Goal: Use online tool/utility: Utilize a website feature to perform a specific function

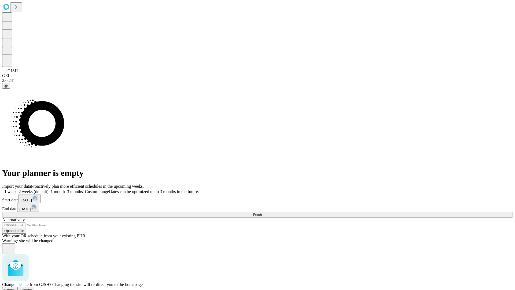
click at [32, 288] on span "Confirm" at bounding box center [26, 290] width 13 height 4
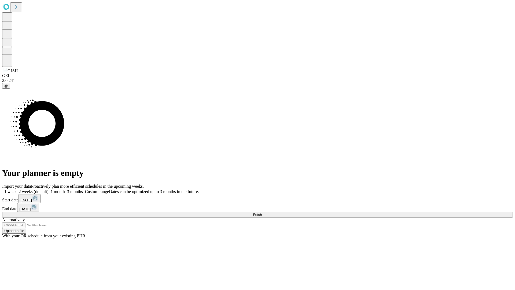
click at [65, 189] on label "1 month" at bounding box center [57, 191] width 16 height 5
click at [262, 212] on span "Fetch" at bounding box center [257, 214] width 9 height 4
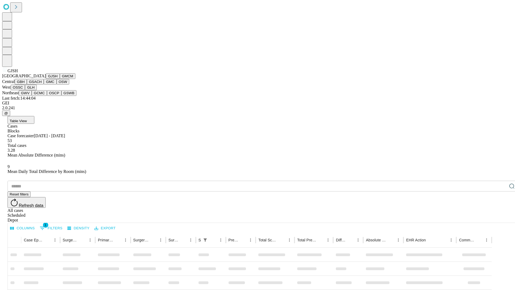
click at [60, 79] on button "GMCM" at bounding box center [68, 76] width 16 height 6
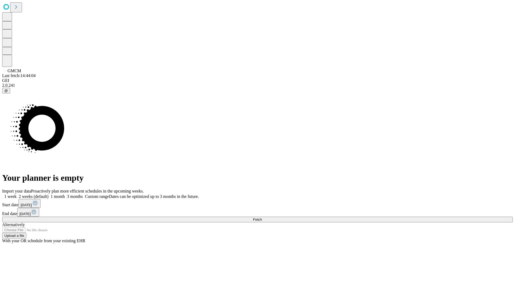
click at [65, 194] on label "1 month" at bounding box center [57, 196] width 16 height 5
click at [262, 217] on span "Fetch" at bounding box center [257, 219] width 9 height 4
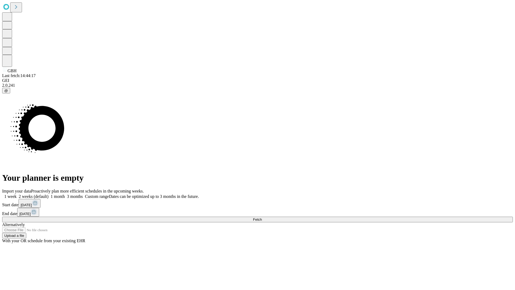
click at [65, 194] on label "1 month" at bounding box center [57, 196] width 16 height 5
click at [262, 217] on span "Fetch" at bounding box center [257, 219] width 9 height 4
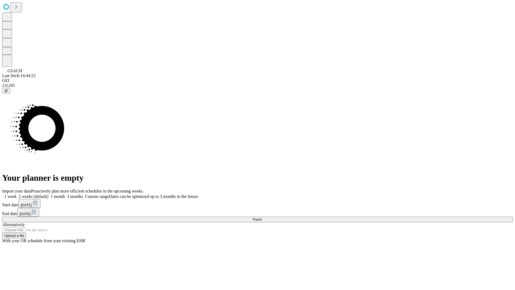
click at [65, 194] on label "1 month" at bounding box center [57, 196] width 16 height 5
click at [262, 217] on span "Fetch" at bounding box center [257, 219] width 9 height 4
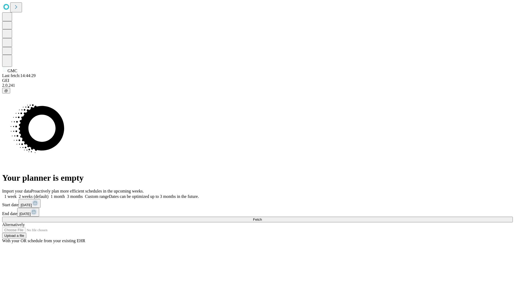
click at [65, 194] on label "1 month" at bounding box center [57, 196] width 16 height 5
click at [262, 217] on span "Fetch" at bounding box center [257, 219] width 9 height 4
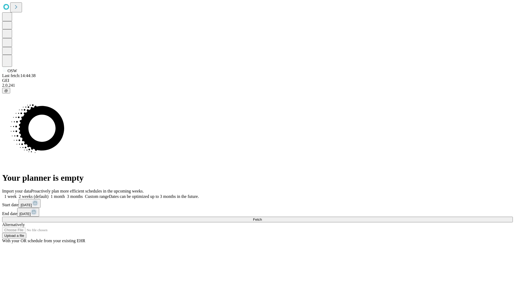
click at [65, 194] on label "1 month" at bounding box center [57, 196] width 16 height 5
click at [262, 217] on span "Fetch" at bounding box center [257, 219] width 9 height 4
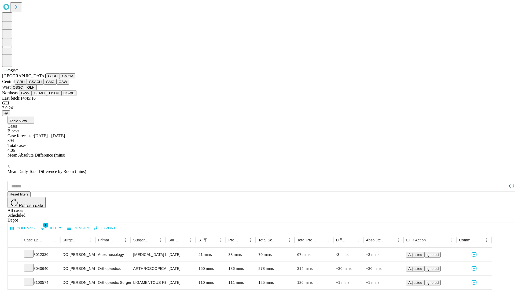
click at [36, 90] on button "GLH" at bounding box center [31, 87] width 12 height 6
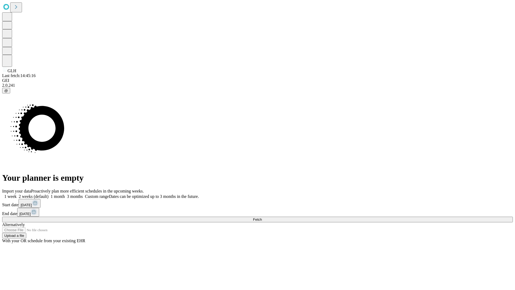
click at [65, 194] on label "1 month" at bounding box center [57, 196] width 16 height 5
click at [262, 217] on span "Fetch" at bounding box center [257, 219] width 9 height 4
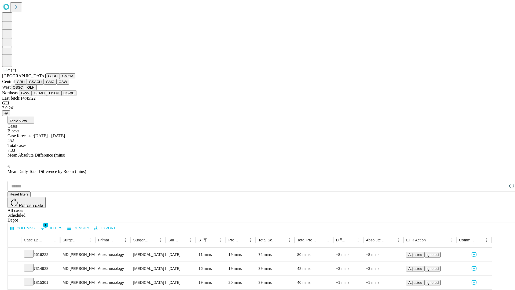
click at [32, 96] on button "GWV" at bounding box center [25, 93] width 13 height 6
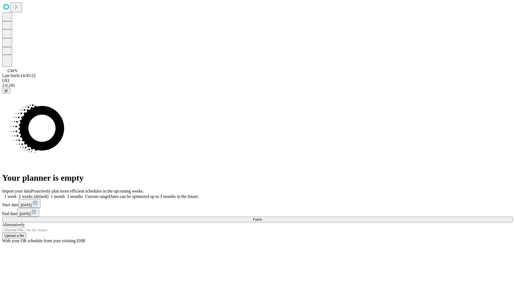
click at [65, 194] on label "1 month" at bounding box center [57, 196] width 16 height 5
click at [262, 217] on span "Fetch" at bounding box center [257, 219] width 9 height 4
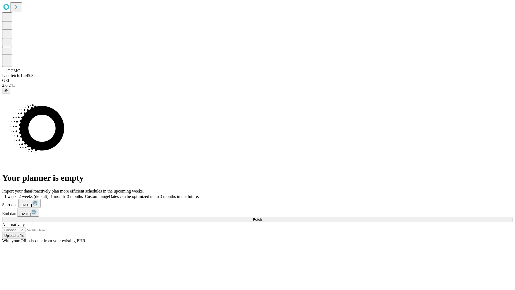
click at [65, 194] on label "1 month" at bounding box center [57, 196] width 16 height 5
click at [262, 217] on span "Fetch" at bounding box center [257, 219] width 9 height 4
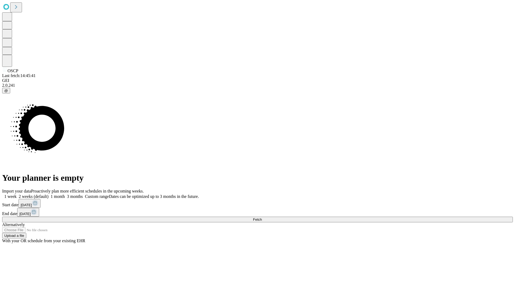
click at [65, 194] on label "1 month" at bounding box center [57, 196] width 16 height 5
click at [262, 217] on span "Fetch" at bounding box center [257, 219] width 9 height 4
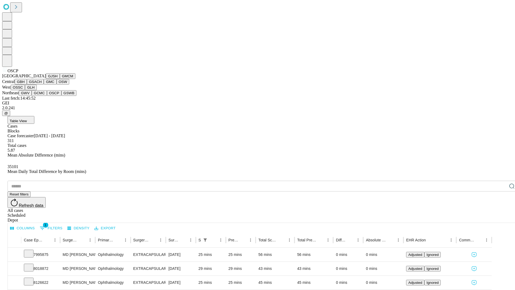
click at [61, 96] on button "GSWB" at bounding box center [68, 93] width 15 height 6
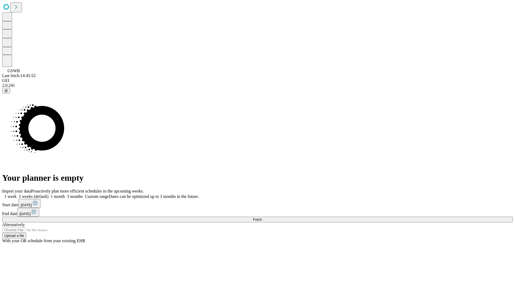
click at [65, 194] on label "1 month" at bounding box center [57, 196] width 16 height 5
click at [262, 217] on span "Fetch" at bounding box center [257, 219] width 9 height 4
